Goal: Information Seeking & Learning: Stay updated

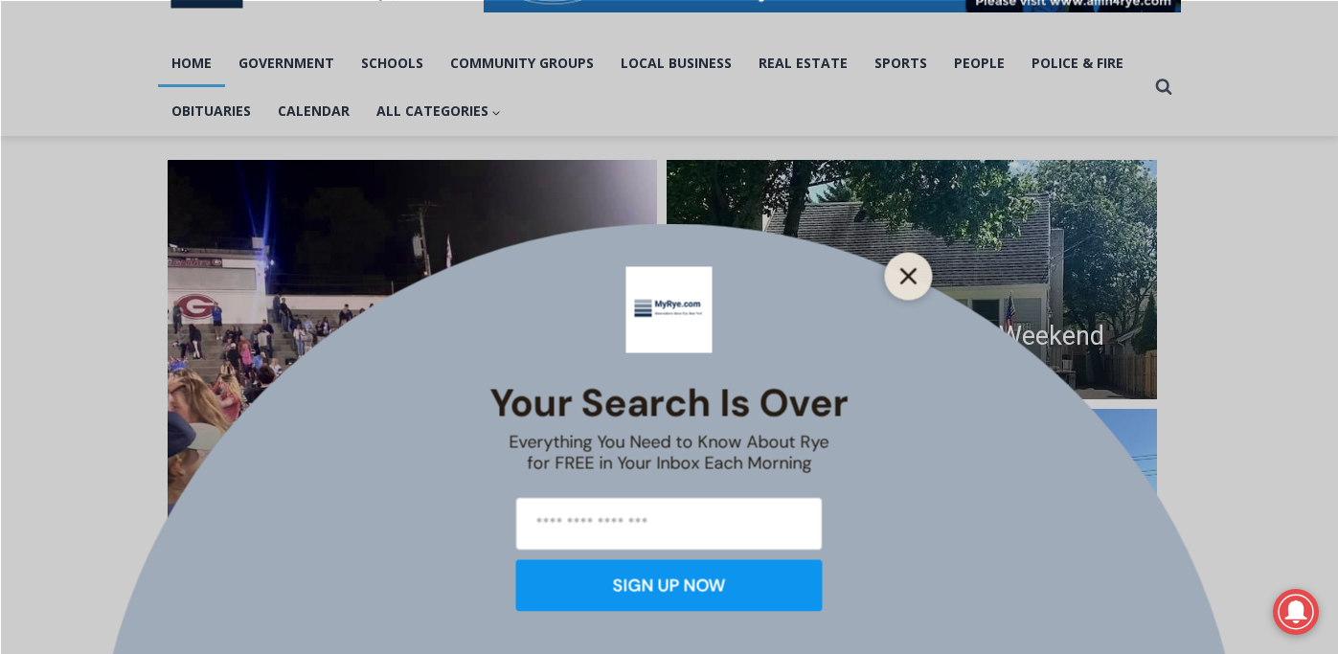
click at [909, 275] on line "Close" at bounding box center [907, 275] width 13 height 13
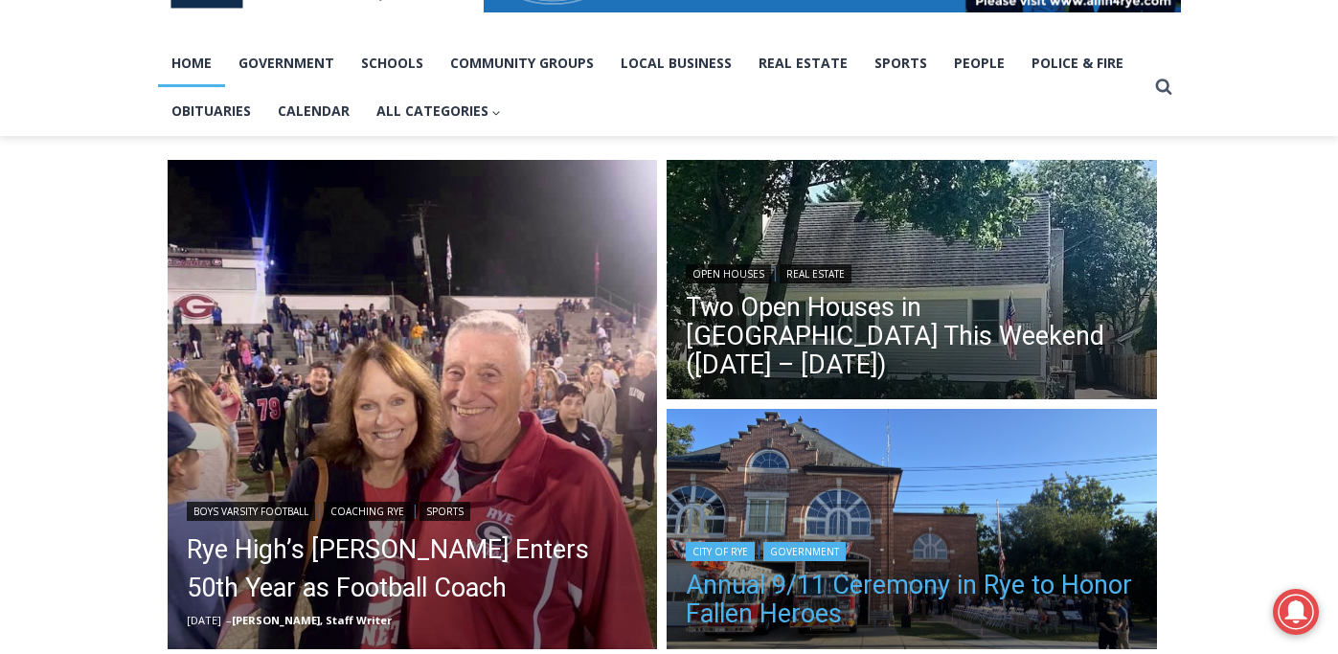
click at [863, 585] on link "Annual 9/11 Ceremony in Rye to Honor Fallen Heroes" at bounding box center [912, 599] width 452 height 57
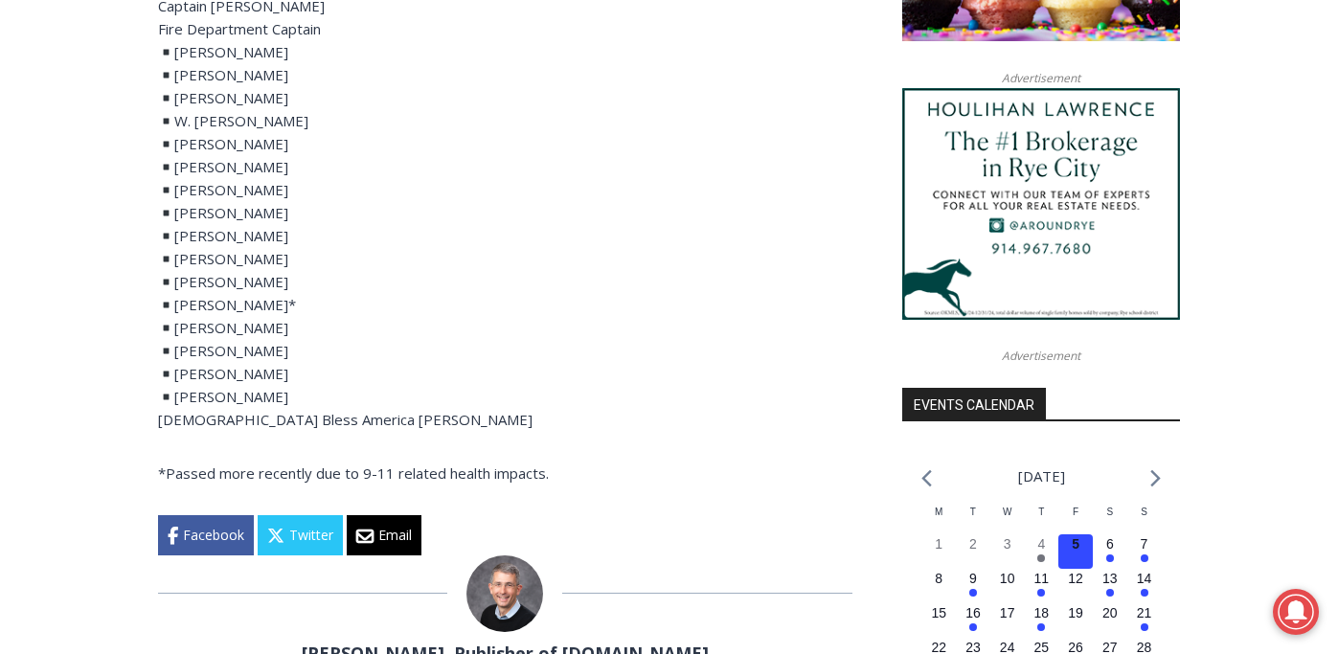
scroll to position [1752, 0]
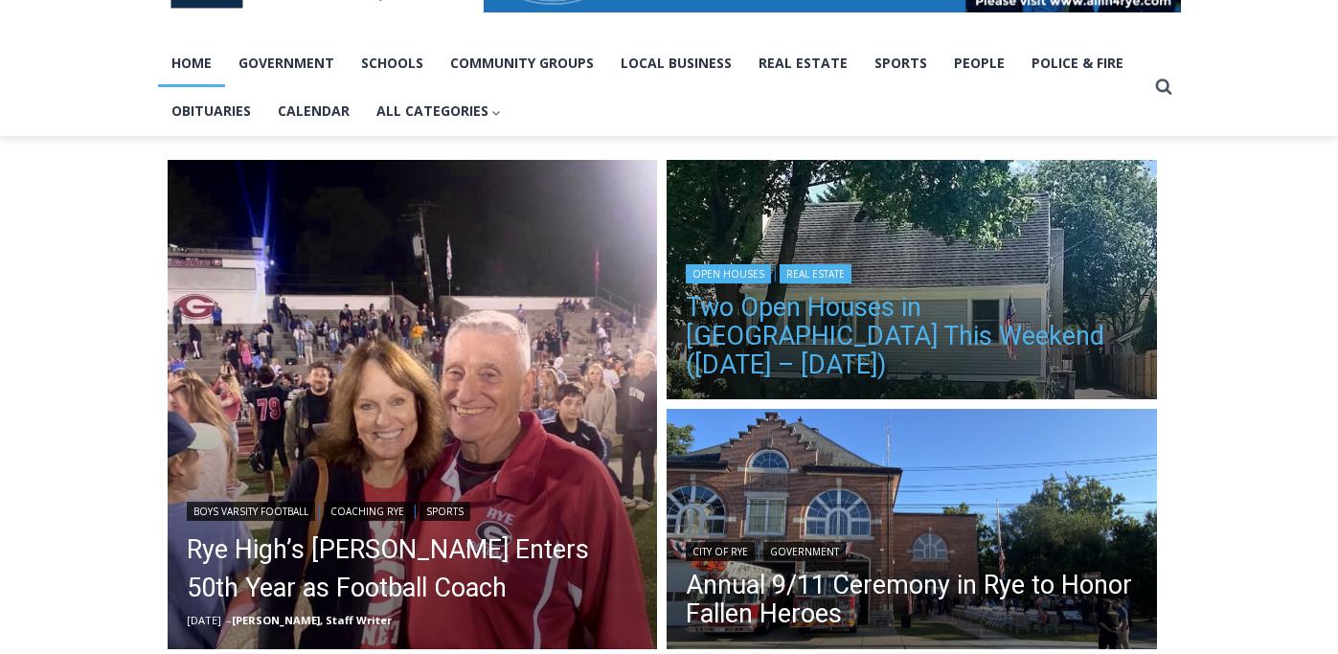
click at [778, 324] on link "Two Open Houses in [GEOGRAPHIC_DATA] This Weekend ([DATE] – [DATE])" at bounding box center [912, 336] width 452 height 86
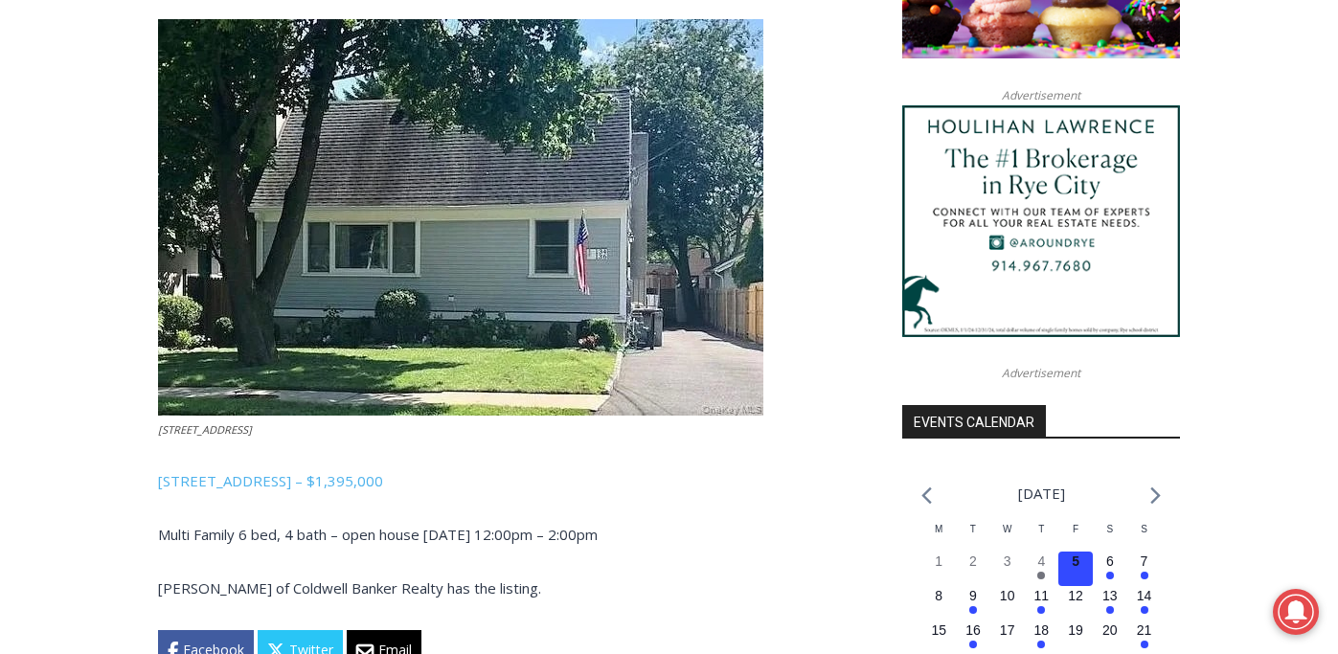
scroll to position [1734, 0]
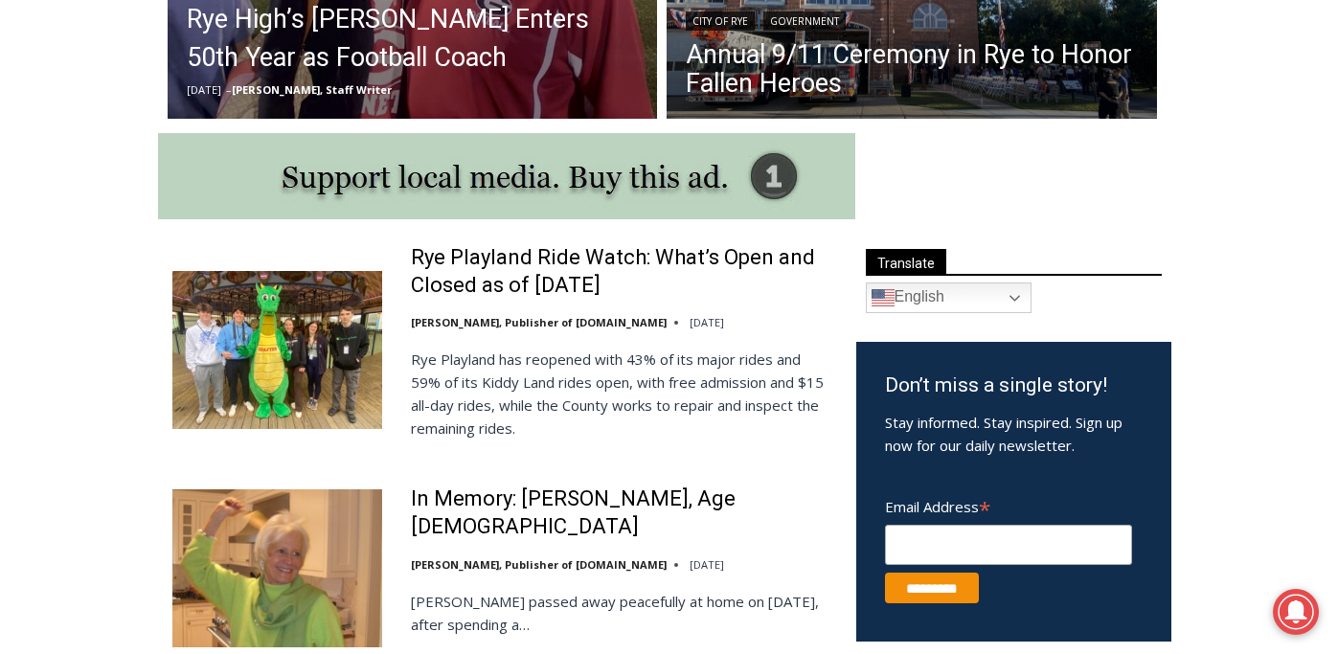
scroll to position [907, 0]
